Goal: Information Seeking & Learning: Learn about a topic

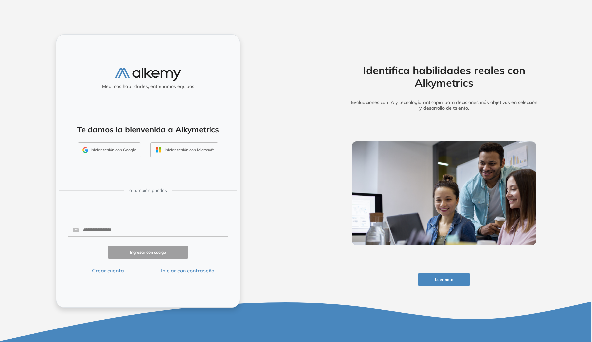
click at [118, 155] on button "Iniciar sesión con Google" at bounding box center [109, 149] width 63 height 15
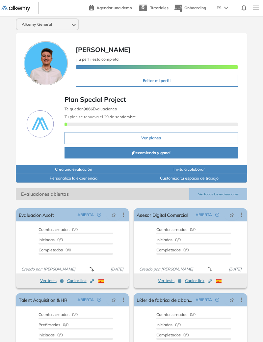
click at [257, 8] on img at bounding box center [255, 7] width 11 height 13
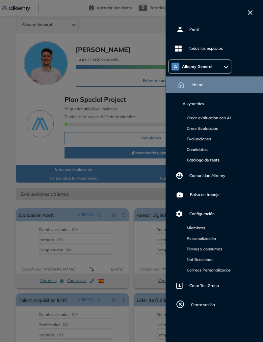
click at [208, 158] on link "Catálogo de tests" at bounding box center [202, 159] width 36 height 5
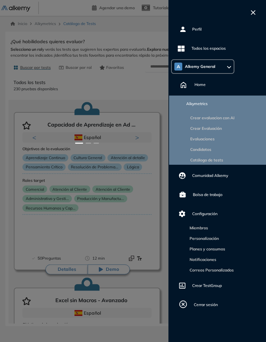
click at [151, 127] on div at bounding box center [133, 171] width 266 height 342
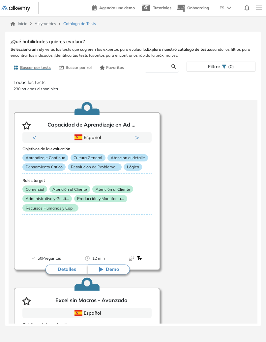
click at [160, 65] on input "text" at bounding box center [160, 67] width 21 height 6
click at [70, 269] on button "Detalles" at bounding box center [66, 269] width 42 height 10
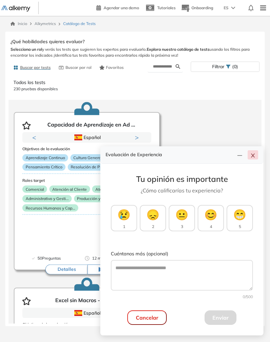
click at [255, 153] on icon "close" at bounding box center [252, 155] width 5 height 5
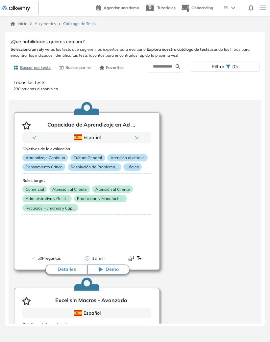
click at [90, 198] on p "Producción y Manufactu..." at bounding box center [100, 198] width 53 height 7
click at [65, 271] on button "Detalles" at bounding box center [66, 269] width 42 height 10
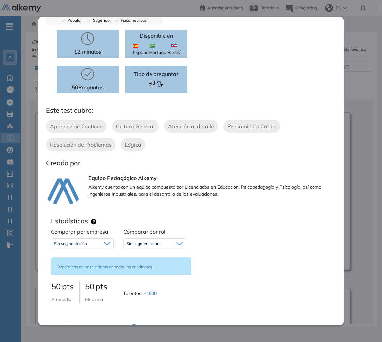
click at [106, 244] on icon at bounding box center [106, 243] width 7 height 4
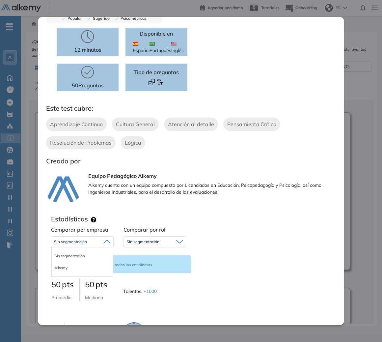
scroll to position [62, 0]
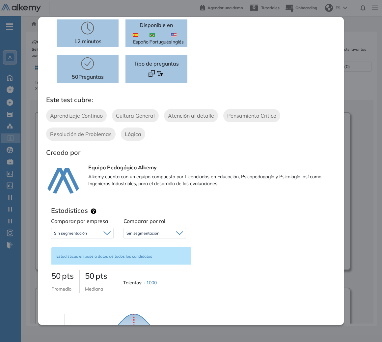
click at [149, 229] on div "Sin segmentación" at bounding box center [155, 233] width 62 height 11
click at [146, 232] on span "Sin segmentación" at bounding box center [142, 232] width 33 height 5
click at [98, 234] on div "Sin segmentación" at bounding box center [82, 233] width 62 height 11
click at [60, 257] on li "Alkemy" at bounding box center [60, 259] width 13 height 7
click at [172, 232] on div "Sin segmentación" at bounding box center [155, 233] width 62 height 11
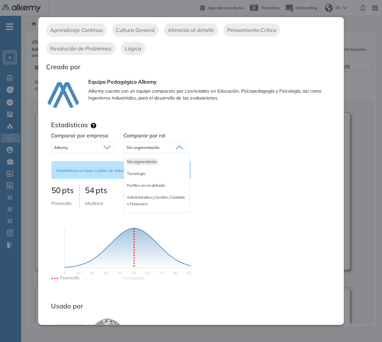
scroll to position [276, 0]
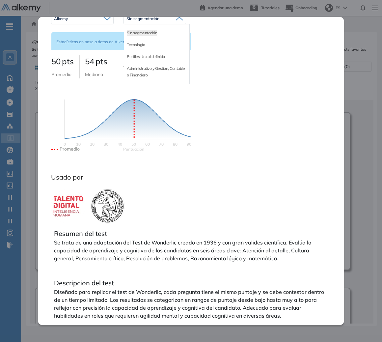
click at [231, 157] on div "12 minutos 50 Preguntas Disponible en Español Portugués Inglés Tipo de pregunta…" at bounding box center [191, 64] width 290 height 519
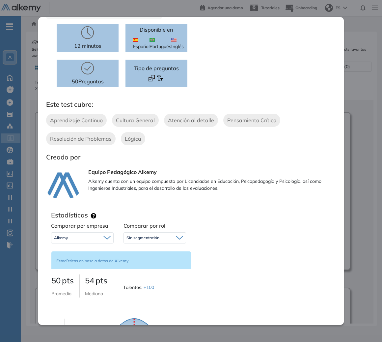
scroll to position [0, 0]
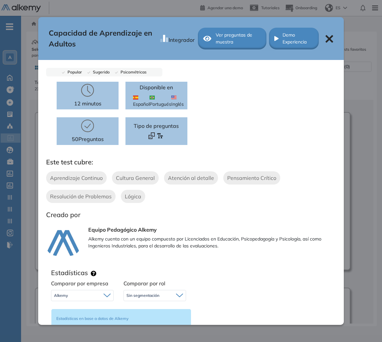
click at [325, 36] on icon at bounding box center [329, 39] width 8 height 8
